Goal: Communication & Community: Answer question/provide support

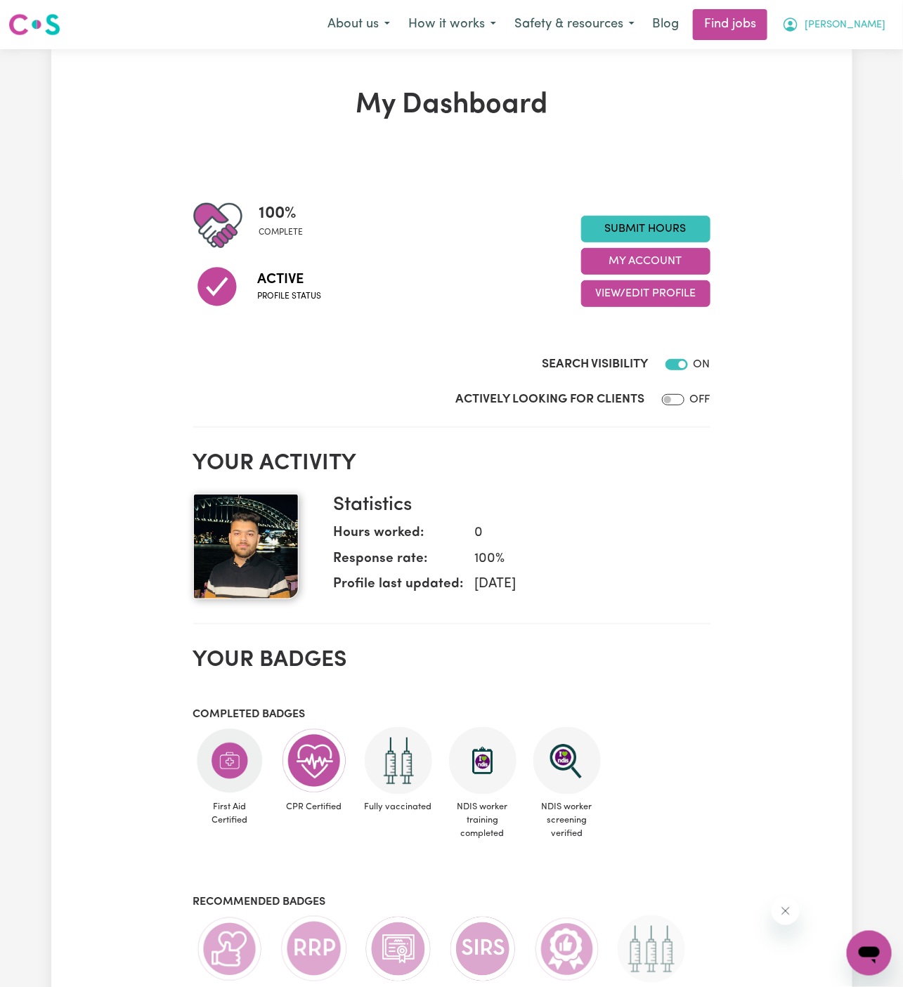
click at [867, 24] on span "[PERSON_NAME]" at bounding box center [844, 25] width 81 height 15
click at [859, 53] on link "My Account" at bounding box center [838, 54] width 111 height 27
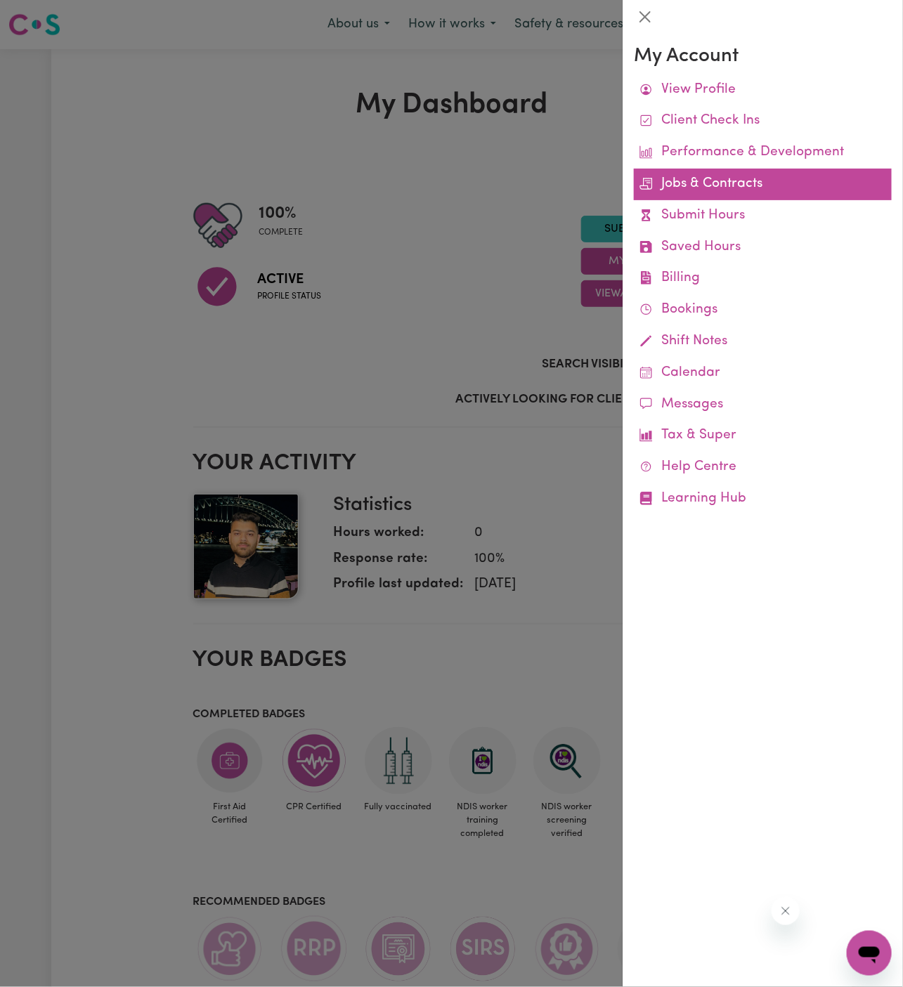
click at [752, 188] on link "Jobs & Contracts" at bounding box center [763, 185] width 258 height 32
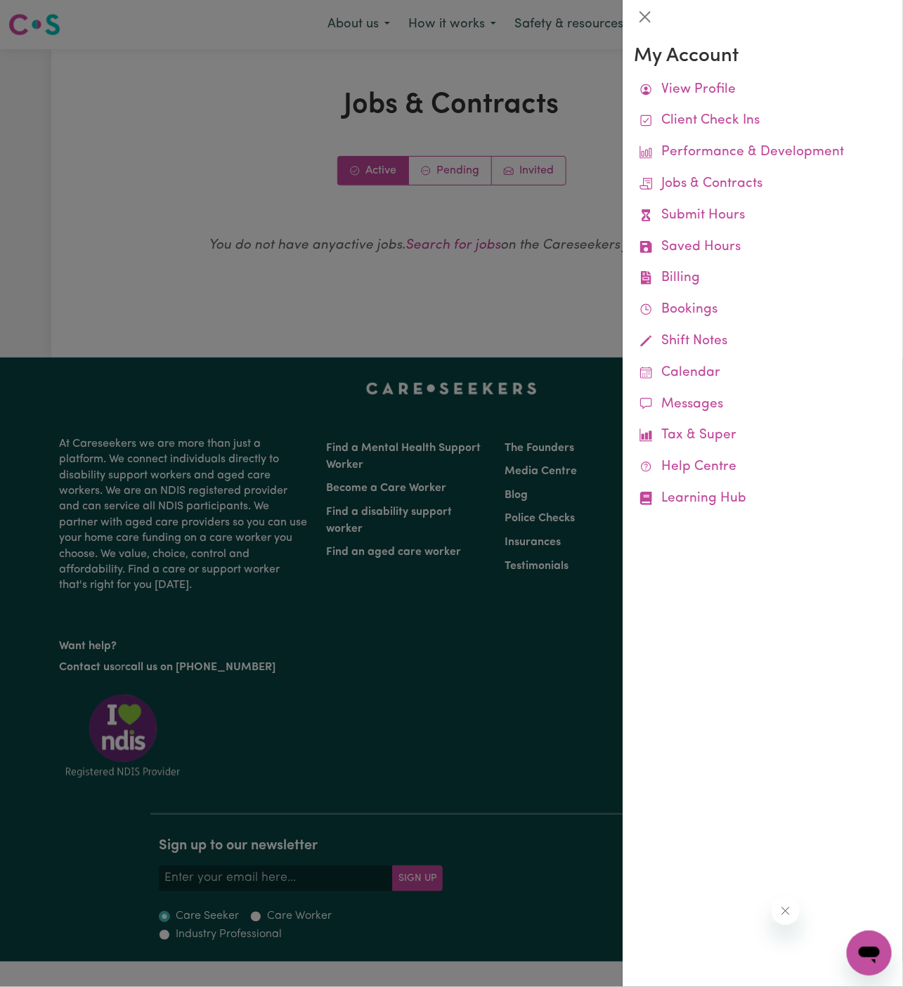
click at [448, 178] on div at bounding box center [451, 493] width 903 height 987
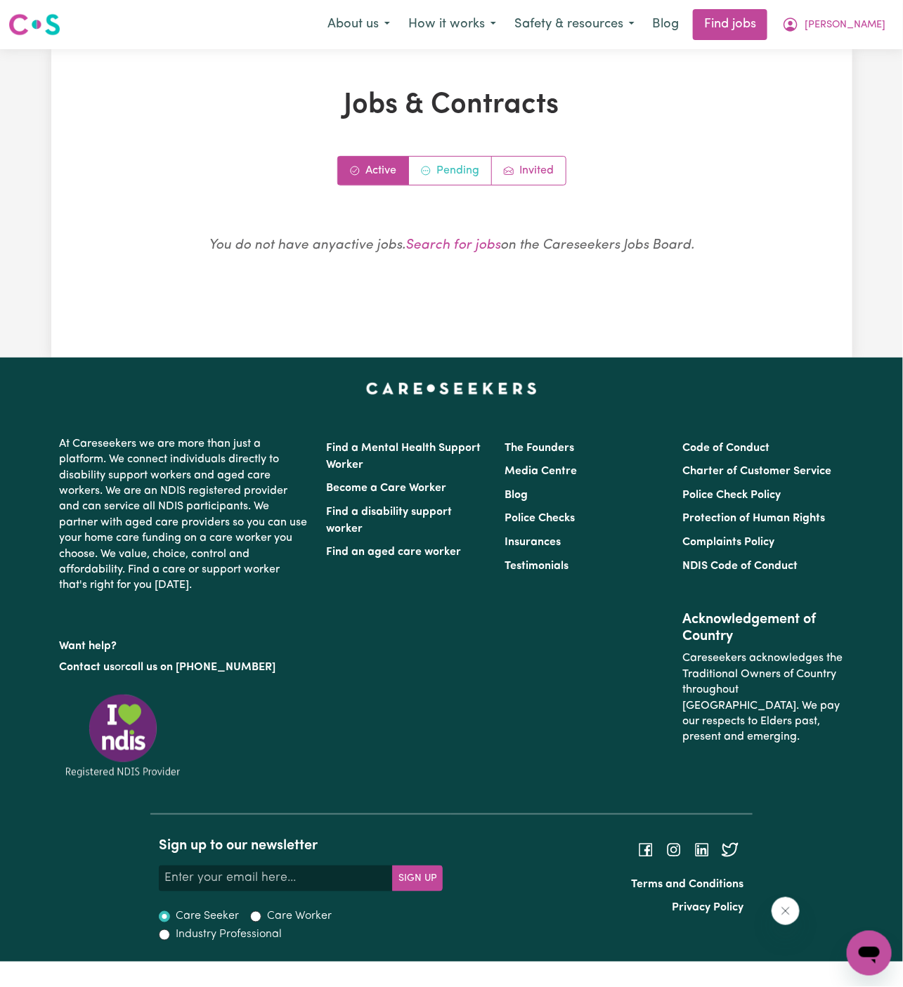
click at [448, 178] on link "Pending" at bounding box center [450, 171] width 83 height 28
click at [851, 15] on button "[PERSON_NAME]" at bounding box center [834, 25] width 122 height 30
click at [870, 30] on span "[PERSON_NAME]" at bounding box center [844, 25] width 81 height 15
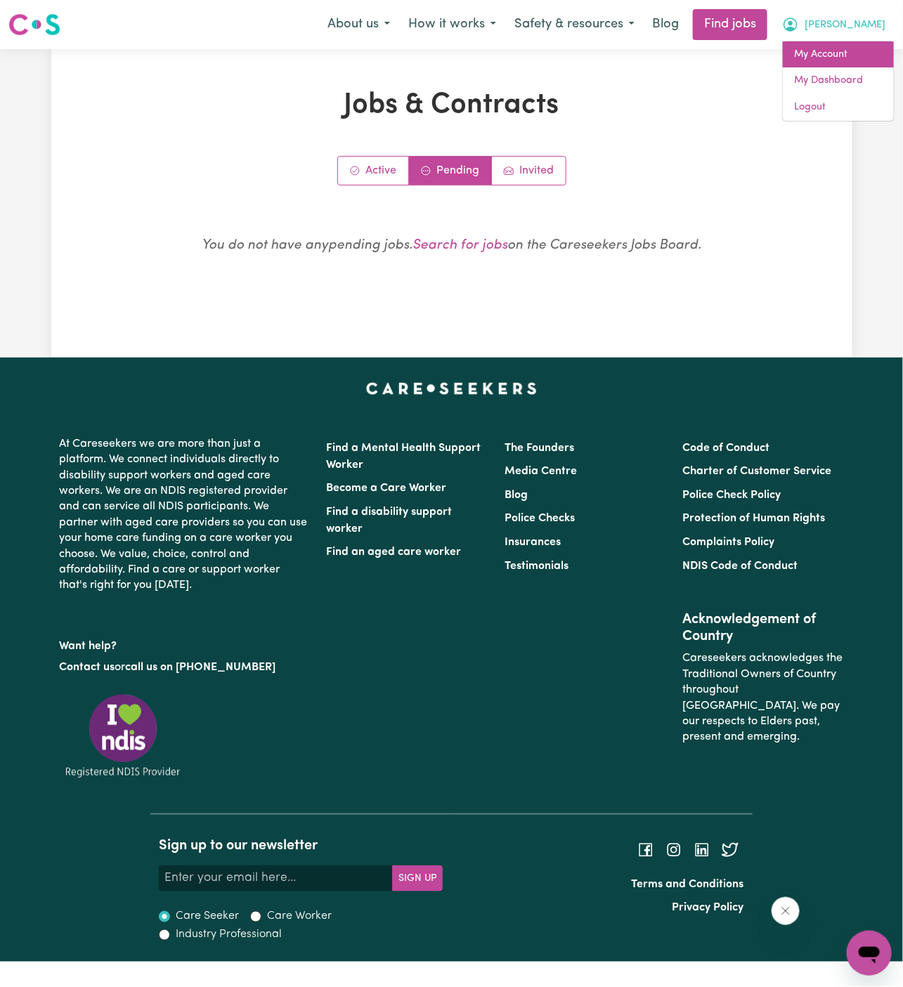
click at [847, 42] on link "My Account" at bounding box center [838, 54] width 111 height 27
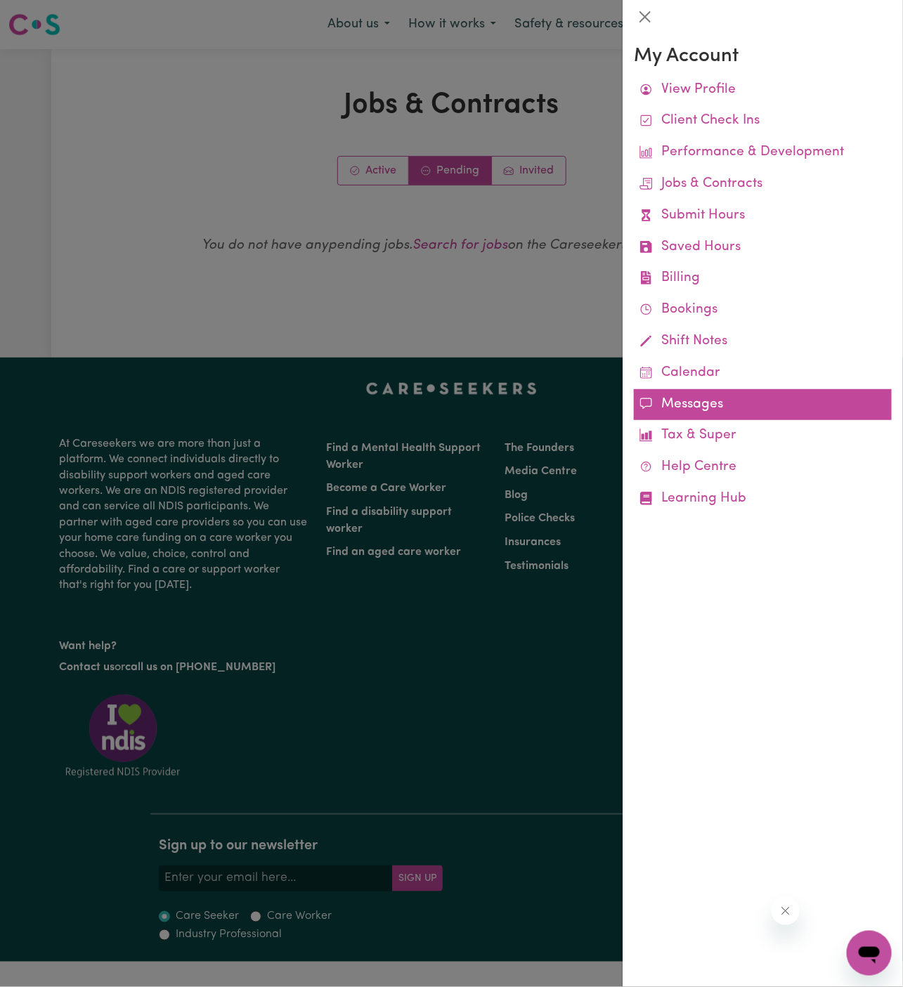
click at [744, 403] on link "Messages" at bounding box center [763, 405] width 258 height 32
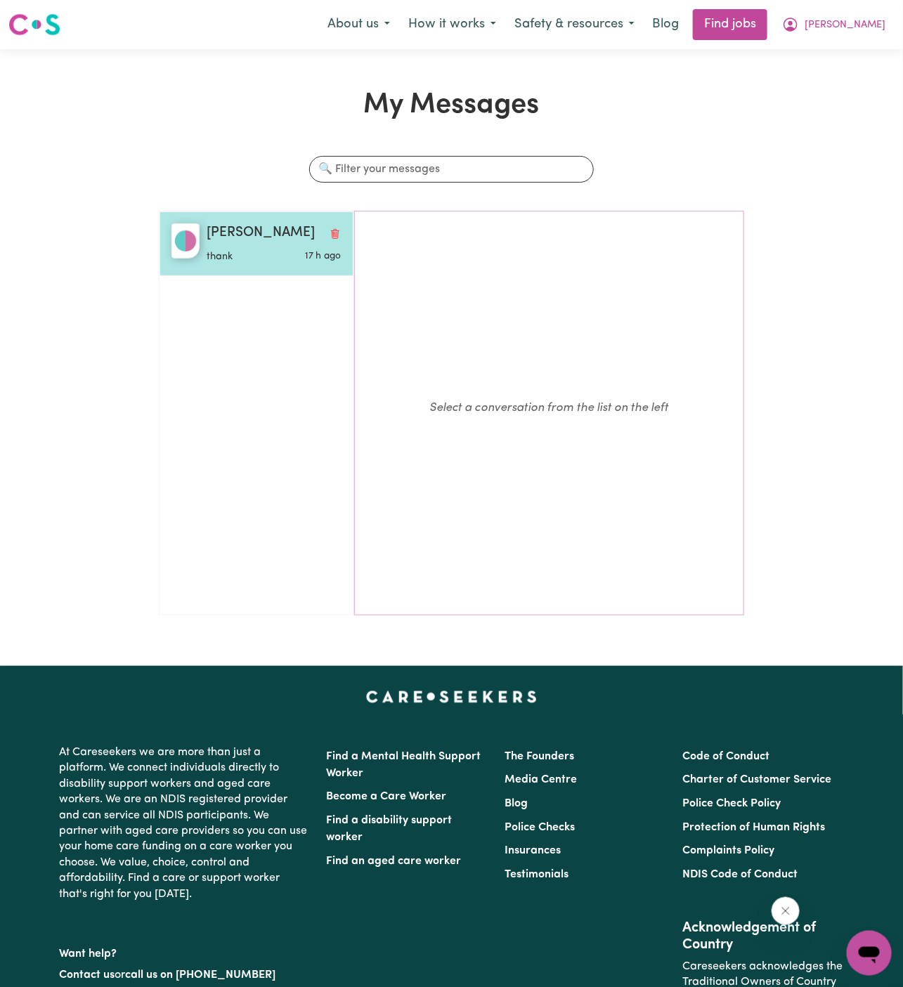
click at [251, 238] on div "[PERSON_NAME]" at bounding box center [274, 233] width 135 height 20
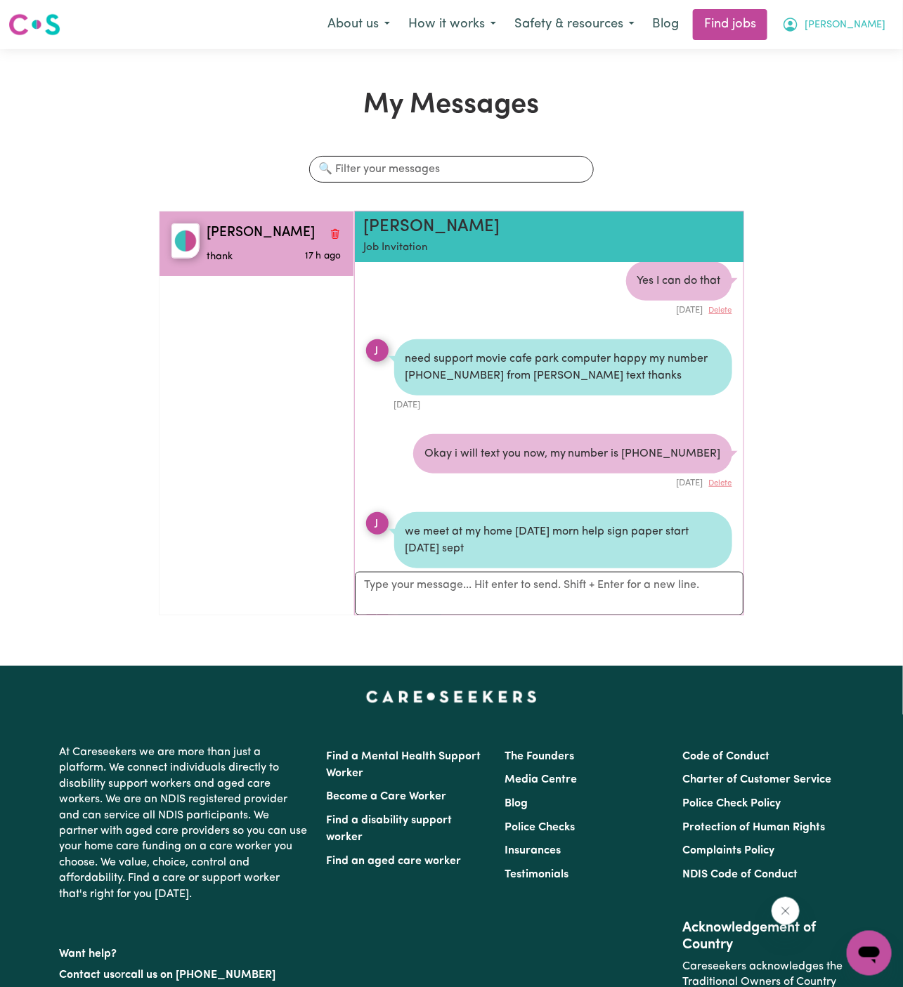
click at [859, 22] on span "[PERSON_NAME]" at bounding box center [844, 25] width 81 height 15
click at [858, 103] on link "Logout" at bounding box center [838, 107] width 111 height 27
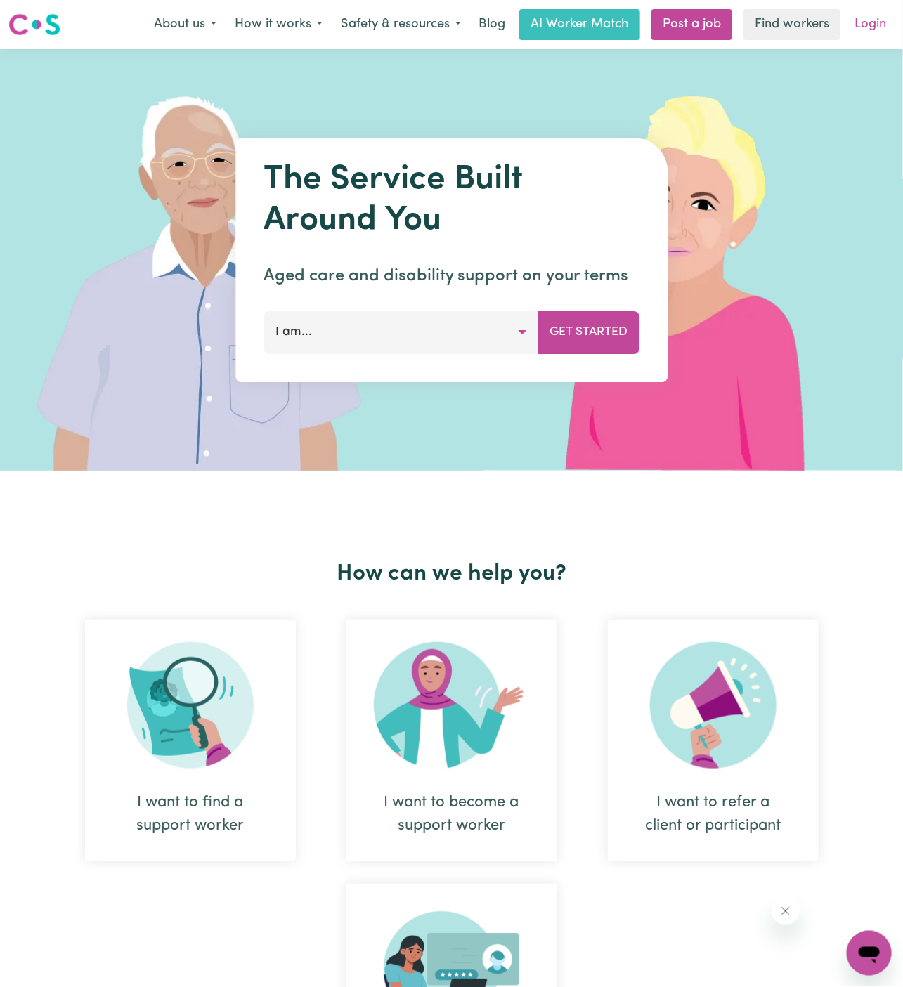
click at [870, 24] on link "Login" at bounding box center [870, 24] width 48 height 31
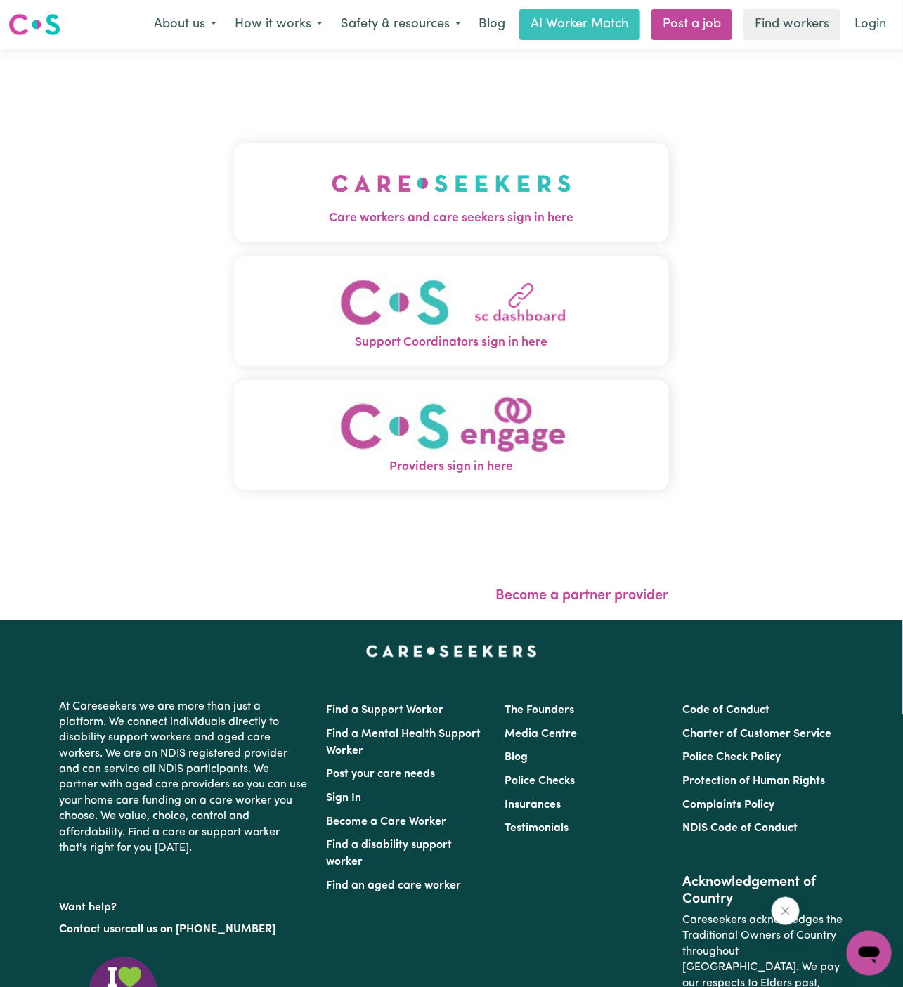
click at [442, 166] on img "Care workers and care seekers sign in here" at bounding box center [452, 183] width 240 height 52
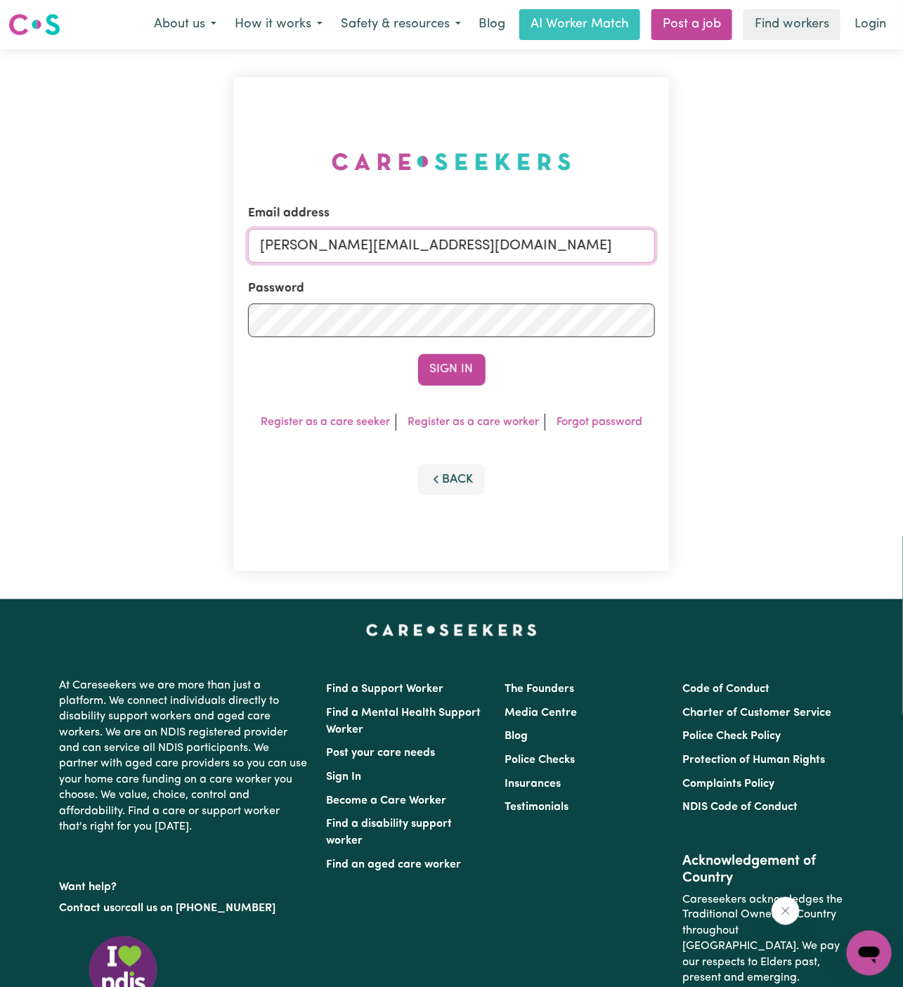
click at [566, 256] on input "[PERSON_NAME][EMAIL_ADDRESS][DOMAIN_NAME]" at bounding box center [451, 246] width 407 height 34
drag, startPoint x: 335, startPoint y: 249, endPoint x: 722, endPoint y: 246, distance: 386.4
click at [722, 246] on div "Email address [EMAIL_ADDRESS][DOMAIN_NAME] Password Sign In Register as a care …" at bounding box center [451, 324] width 903 height 550
type input "[EMAIL_ADDRESS][DOMAIN_NAME]"
click at [464, 377] on button "Sign In" at bounding box center [451, 369] width 67 height 31
